Goal: Transaction & Acquisition: Obtain resource

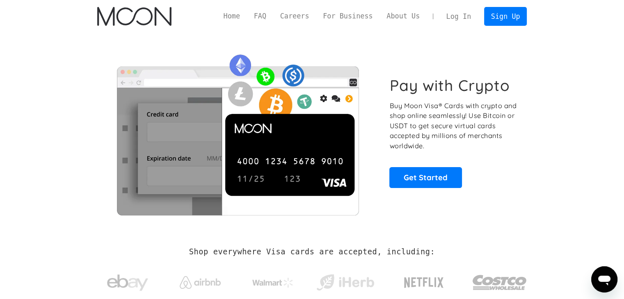
click at [462, 16] on link "Log In" at bounding box center [458, 16] width 39 height 18
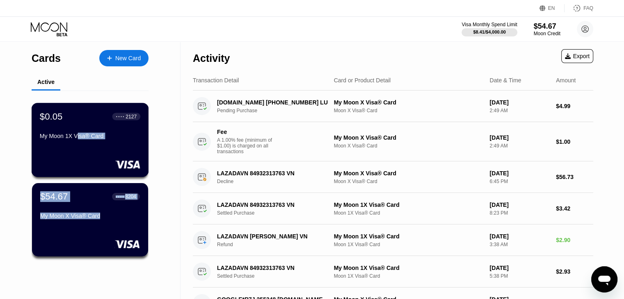
drag, startPoint x: 76, startPoint y: 135, endPoint x: 107, endPoint y: 217, distance: 87.4
click at [109, 219] on div "$0.05 ● ● ● ● 2127 My Moon 1X Visa® Card $54.67 ● ● ● ● 8204 My Moon X Visa® Ca…" at bounding box center [90, 182] width 117 height 183
click at [95, 216] on div "My Moon X Visa® Card" at bounding box center [90, 216] width 100 height 7
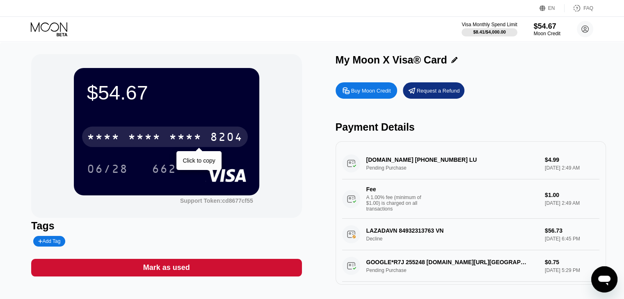
click at [210, 127] on div "* * * * * * * * * * * * 8204 Click to copy" at bounding box center [166, 135] width 159 height 28
click at [212, 137] on div "8204" at bounding box center [226, 138] width 33 height 13
click at [196, 142] on div "2700" at bounding box center [185, 138] width 33 height 13
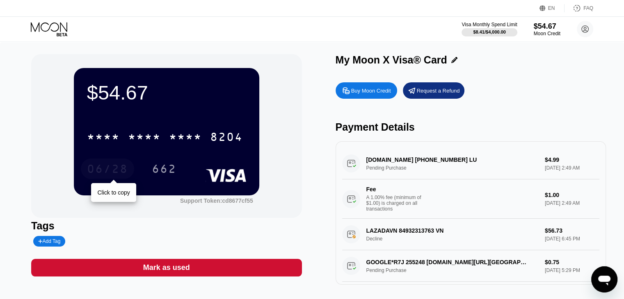
click at [120, 167] on div "06/28" at bounding box center [107, 170] width 41 height 13
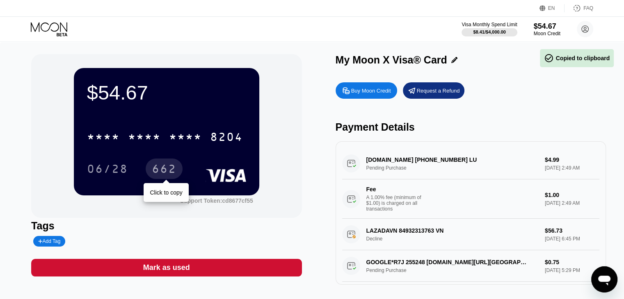
drag, startPoint x: 173, startPoint y: 173, endPoint x: 171, endPoint y: 162, distance: 10.9
click at [173, 172] on div "662" at bounding box center [164, 170] width 25 height 13
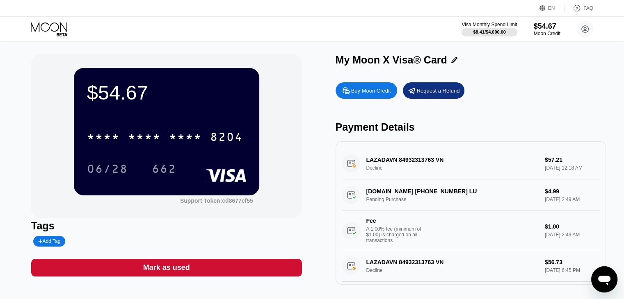
click at [379, 91] on div "Buy Moon Credit" at bounding box center [371, 90] width 40 height 7
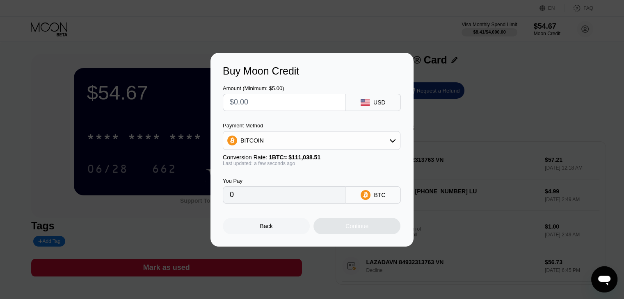
drag, startPoint x: 295, startPoint y: 105, endPoint x: 184, endPoint y: 98, distance: 111.3
click at [184, 98] on div "Buy Moon Credit Amount (Minimum: $5.00) USD Payment Method BITCOIN Conversion R…" at bounding box center [312, 150] width 624 height 194
type input "$1"
type input "0.00000901"
type input "$10"
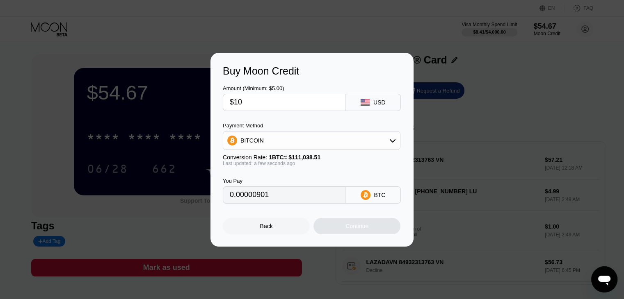
type input "0.00009006"
type input "$10"
click at [367, 230] on div "Continue" at bounding box center [356, 226] width 23 height 7
click at [387, 232] on div "Continue" at bounding box center [356, 226] width 87 height 16
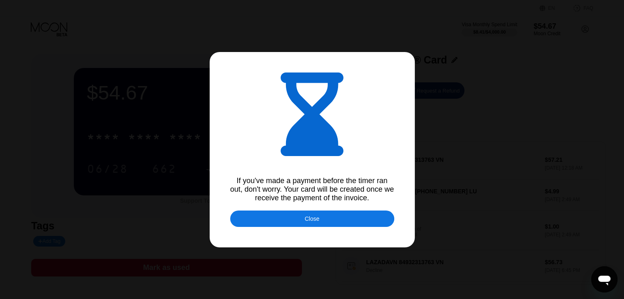
type input "0.00009015"
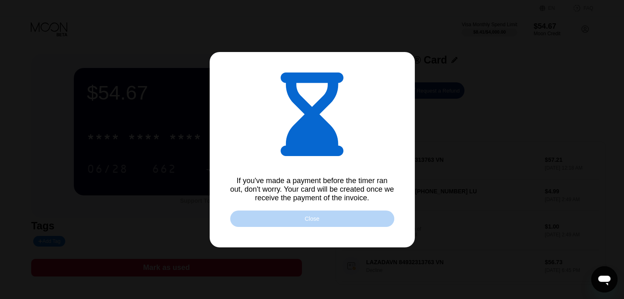
click at [282, 216] on div "Close" at bounding box center [312, 219] width 164 height 16
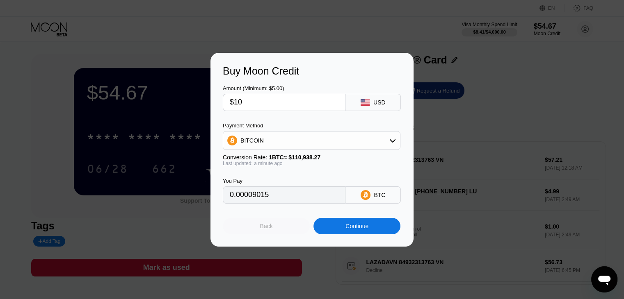
click at [293, 232] on div "Back" at bounding box center [266, 226] width 87 height 16
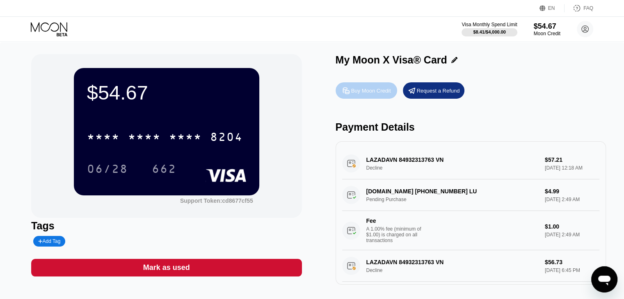
click at [357, 91] on div "Buy Moon Credit" at bounding box center [371, 90] width 40 height 7
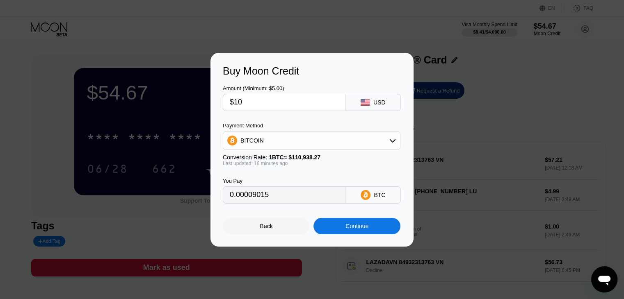
type input "0.00009016"
click at [361, 230] on div "Continue" at bounding box center [356, 226] width 23 height 7
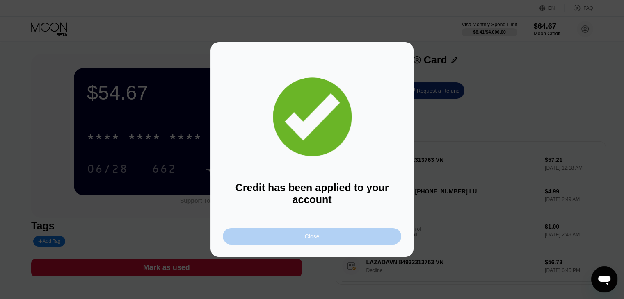
drag, startPoint x: 313, startPoint y: 245, endPoint x: 316, endPoint y: 241, distance: 5.2
click at [313, 245] on div "Close" at bounding box center [312, 236] width 178 height 16
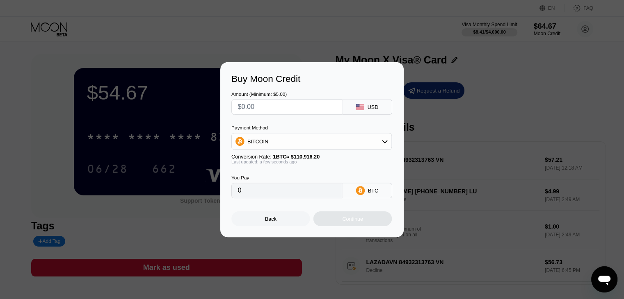
click at [316, 241] on div at bounding box center [315, 149] width 630 height 299
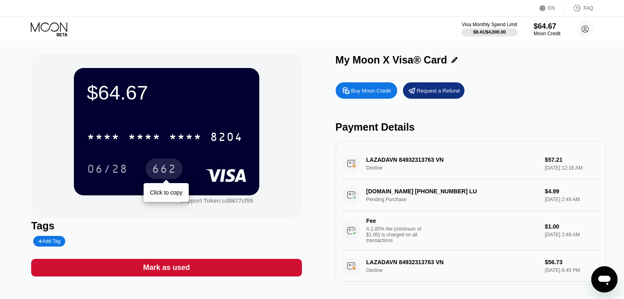
click at [174, 160] on div "662" at bounding box center [164, 169] width 37 height 20
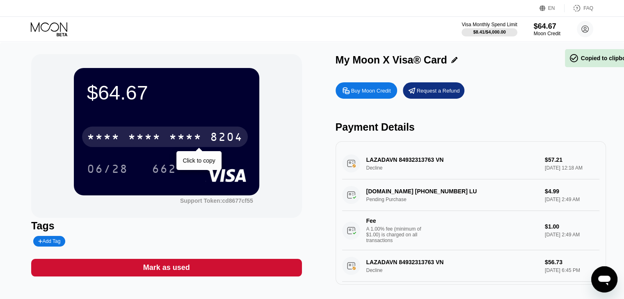
click at [175, 140] on div "* * * *" at bounding box center [185, 138] width 33 height 13
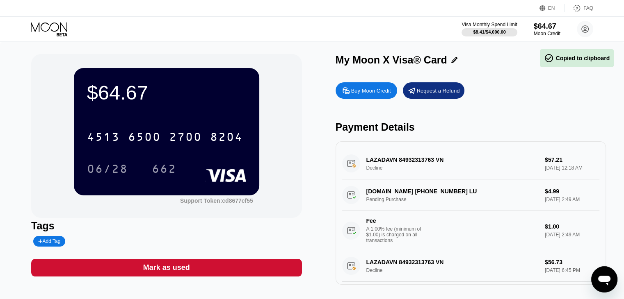
click at [153, 146] on div "4513 6500 2700 8204" at bounding box center [165, 137] width 166 height 20
click at [110, 173] on div "06/28" at bounding box center [107, 170] width 41 height 13
click at [165, 173] on div "662" at bounding box center [164, 170] width 25 height 13
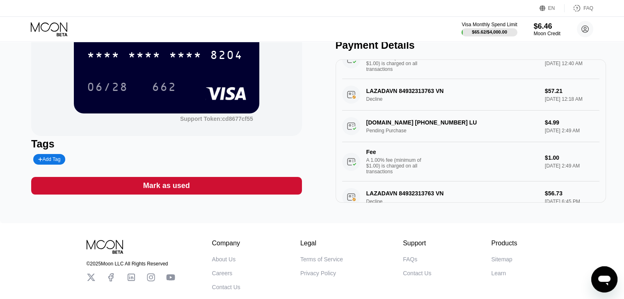
scroll to position [82, 0]
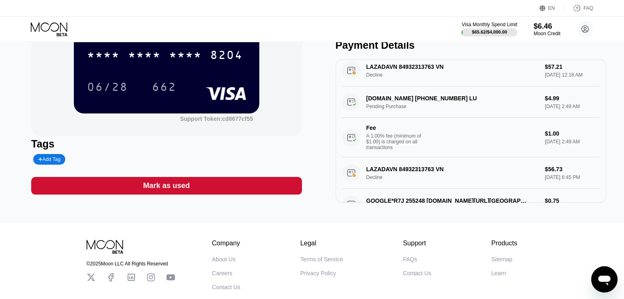
click at [605, 276] on icon "Open messaging window" at bounding box center [604, 281] width 12 height 10
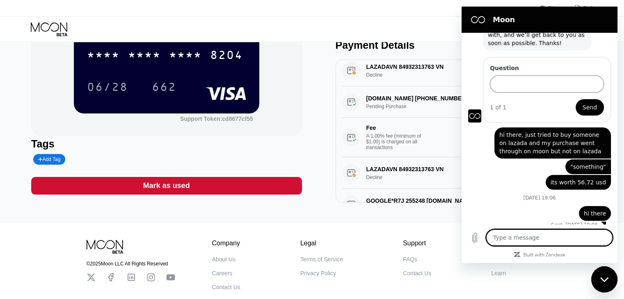
scroll to position [59, 0]
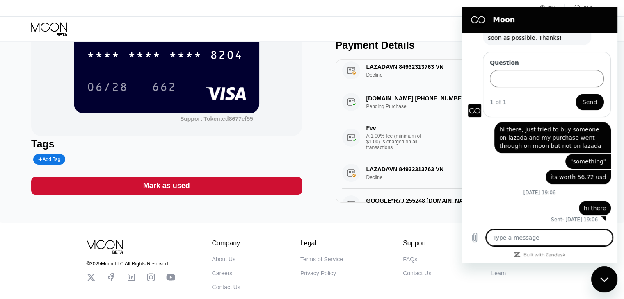
click at [564, 240] on textarea at bounding box center [549, 238] width 126 height 16
type textarea "h"
type textarea "x"
type textarea "hi"
type textarea "x"
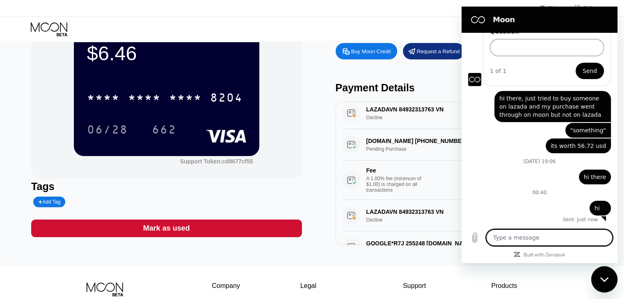
scroll to position [0, 0]
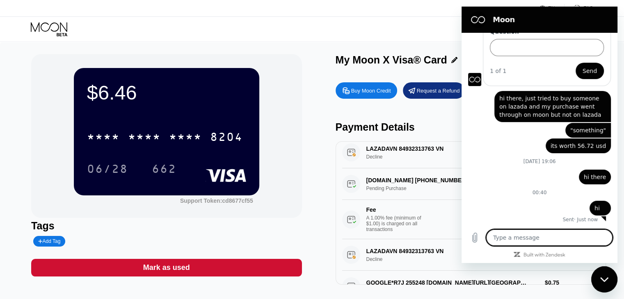
type textarea "x"
